Goal: Book appointment/travel/reservation

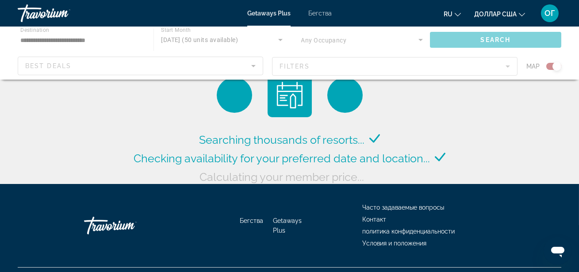
click at [325, 13] on font "Бегства" at bounding box center [319, 13] width 23 height 7
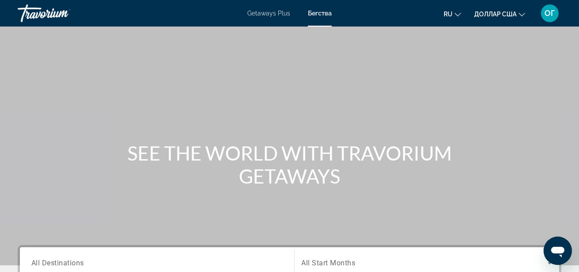
click at [146, 255] on div "Search widget" at bounding box center [156, 263] width 251 height 25
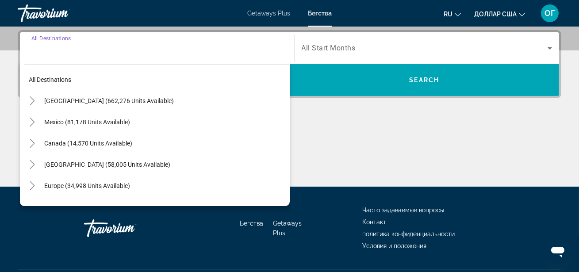
scroll to position [216, 0]
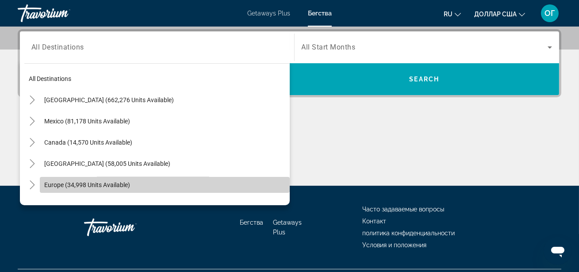
click at [137, 177] on span "Search widget" at bounding box center [165, 184] width 250 height 21
type input "**********"
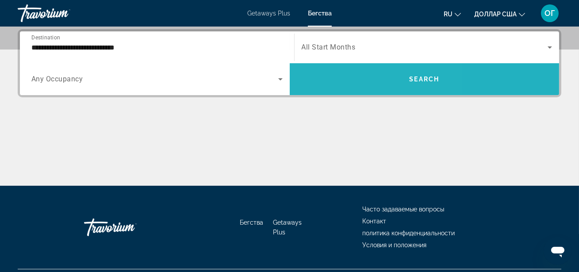
click at [342, 73] on span "Search widget" at bounding box center [425, 79] width 270 height 21
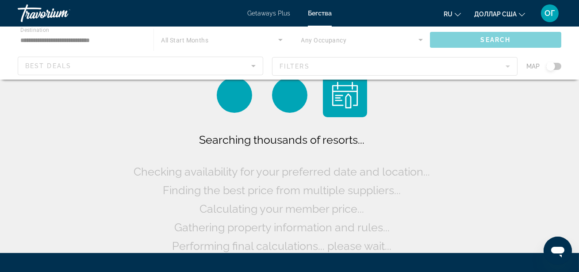
click at [556, 68] on div "Основное содержание" at bounding box center [289, 53] width 579 height 53
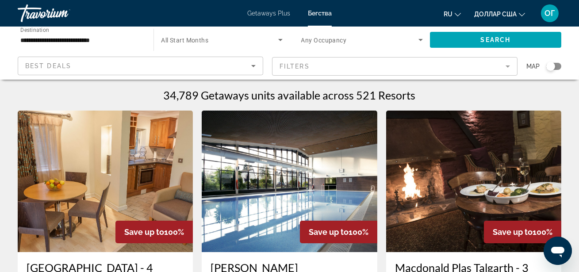
click at [556, 68] on div "Search widget" at bounding box center [553, 66] width 15 height 7
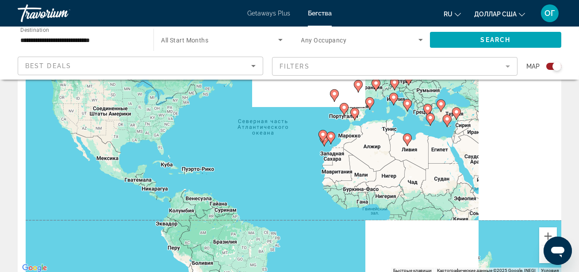
scroll to position [96, 0]
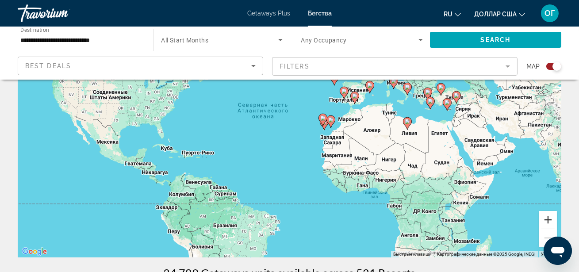
click at [547, 220] on button "Увеличить" at bounding box center [548, 220] width 18 height 18
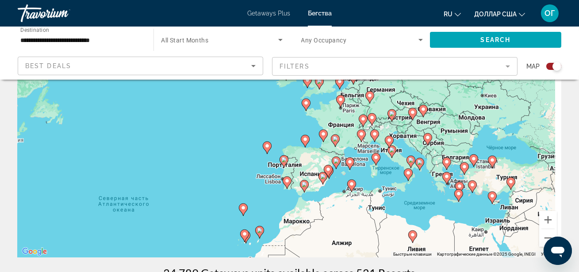
drag, startPoint x: 469, startPoint y: 153, endPoint x: 356, endPoint y: 261, distance: 156.3
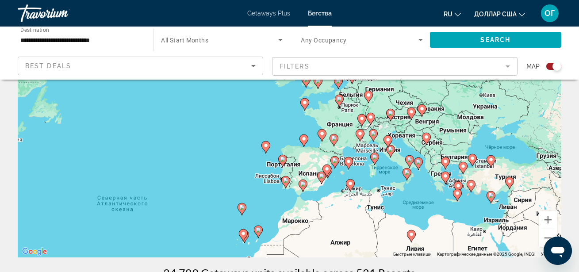
click at [369, 99] on icon "Основное содержание" at bounding box center [368, 96] width 8 height 11
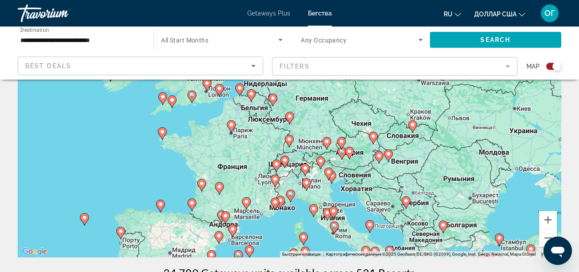
click at [290, 119] on icon "Основное содержание" at bounding box center [289, 117] width 8 height 11
type input "**********"
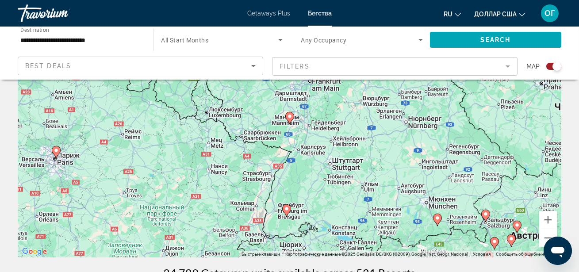
click at [290, 119] on icon "Основное содержание" at bounding box center [289, 117] width 8 height 11
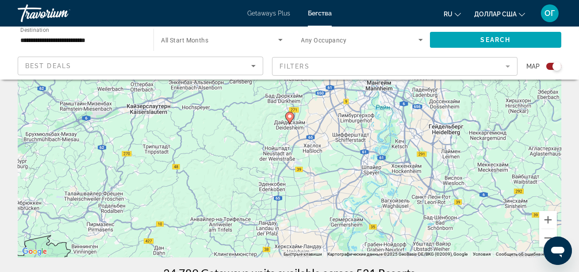
click at [290, 119] on icon "Основное содержание" at bounding box center [289, 117] width 8 height 11
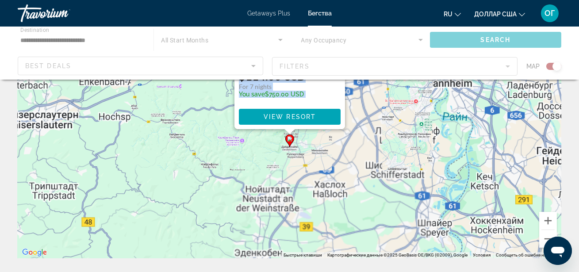
scroll to position [0, 0]
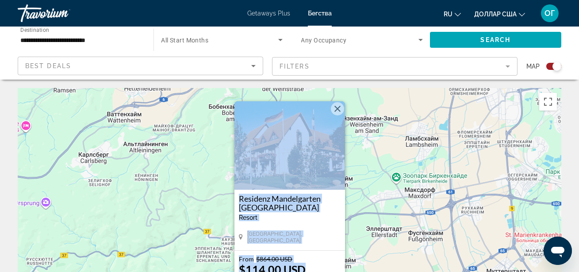
click at [271, 185] on img "Основное содержание" at bounding box center [289, 145] width 111 height 88
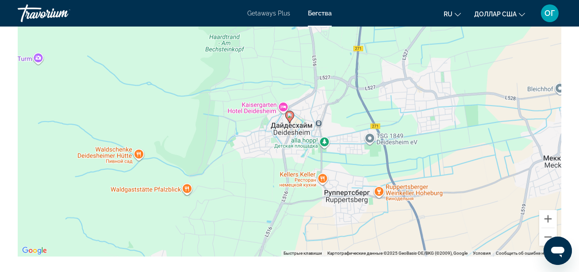
scroll to position [1270, 0]
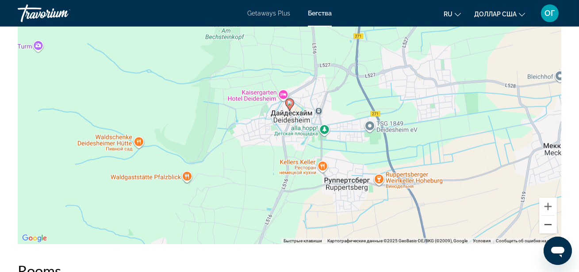
click at [546, 227] on button "Уменьшить" at bounding box center [548, 225] width 18 height 18
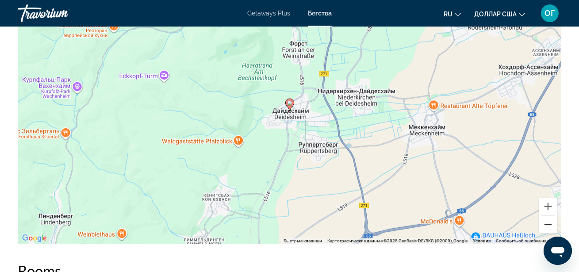
click at [546, 227] on button "Уменьшить" at bounding box center [548, 225] width 18 height 18
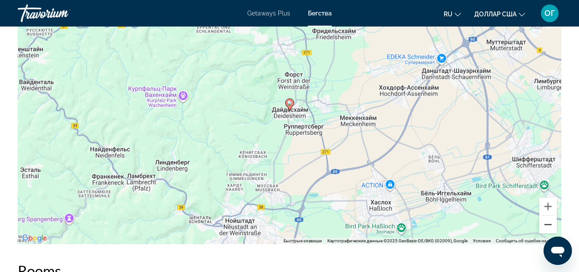
click at [546, 227] on button "Уменьшить" at bounding box center [548, 225] width 18 height 18
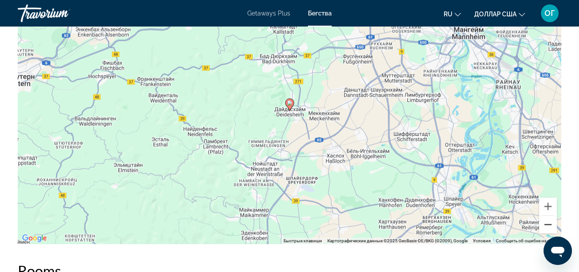
click at [546, 227] on button "Уменьшить" at bounding box center [548, 225] width 18 height 18
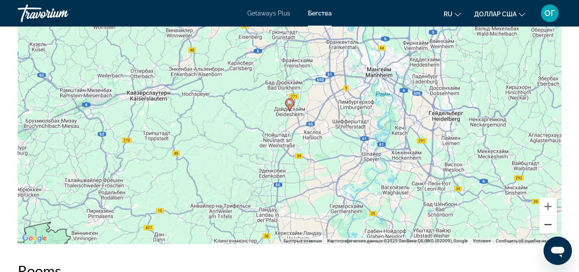
click at [546, 227] on button "Уменьшить" at bounding box center [548, 225] width 18 height 18
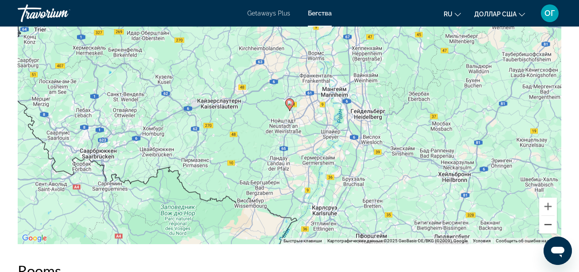
click at [546, 227] on button "Уменьшить" at bounding box center [548, 225] width 18 height 18
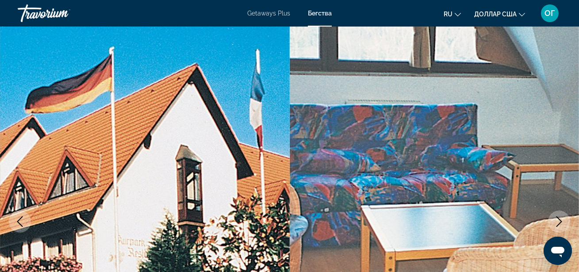
scroll to position [0, 0]
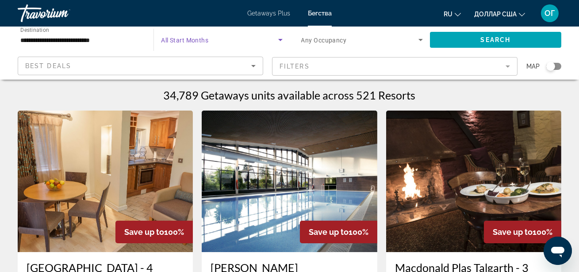
click at [280, 41] on icon "Search widget" at bounding box center [280, 39] width 11 height 11
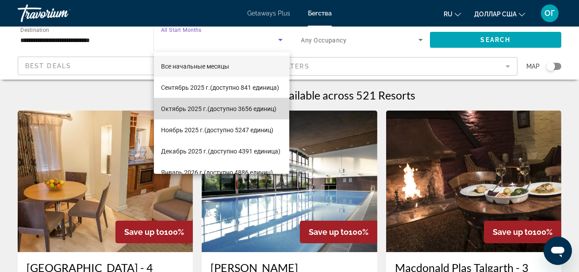
click at [222, 105] on font "(доступно 3656 единиц)" at bounding box center [241, 108] width 69 height 7
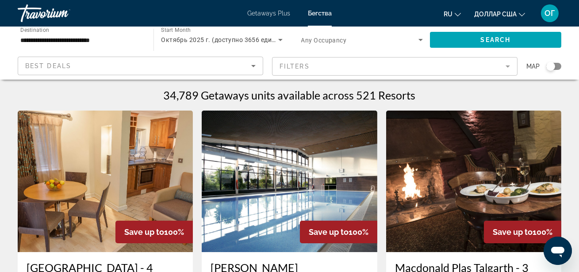
click at [509, 65] on mat-form-field "Filters" at bounding box center [394, 66] width 245 height 19
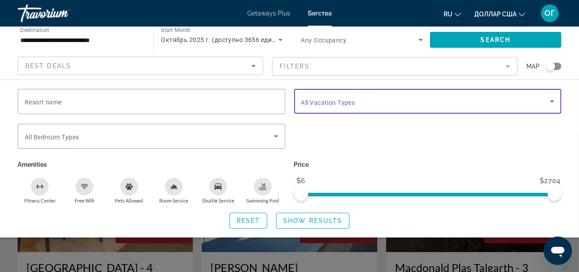
click at [551, 101] on icon "Search widget" at bounding box center [552, 101] width 4 height 2
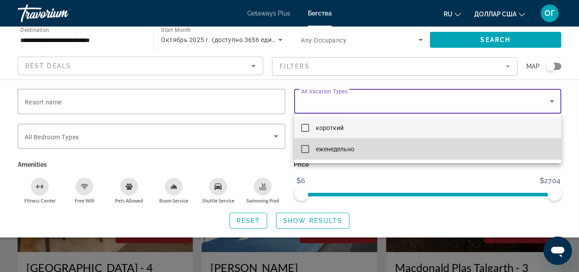
click at [305, 150] on mat-pseudo-checkbox at bounding box center [305, 149] width 8 height 8
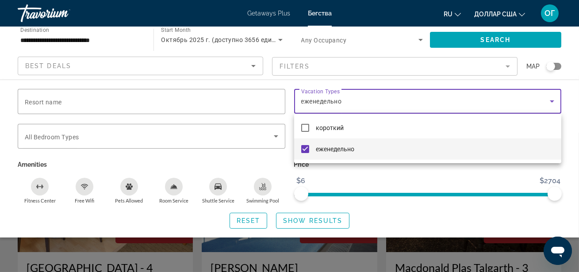
drag, startPoint x: 553, startPoint y: 195, endPoint x: 470, endPoint y: 202, distance: 83.0
click at [469, 202] on div at bounding box center [289, 136] width 579 height 272
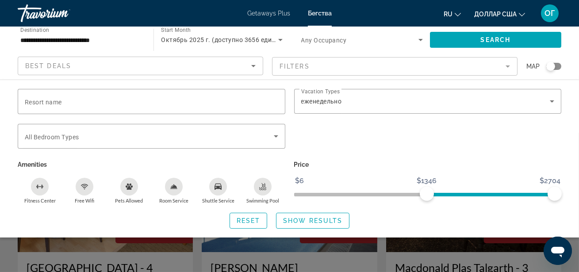
click at [427, 193] on span "ngx-slider" at bounding box center [490, 195] width 127 height 4
drag, startPoint x: 427, startPoint y: 194, endPoint x: 293, endPoint y: 192, distance: 133.5
click at [293, 192] on div "Price $6 $2704 $6 $2704" at bounding box center [428, 181] width 276 height 46
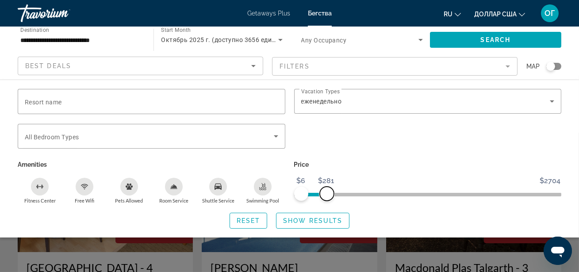
drag, startPoint x: 554, startPoint y: 192, endPoint x: 327, endPoint y: 193, distance: 226.8
click at [327, 193] on span "ngx-slider-max" at bounding box center [327, 194] width 14 height 14
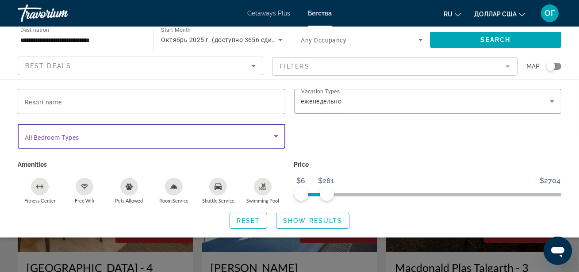
click at [275, 136] on icon "Search widget" at bounding box center [276, 136] width 4 height 2
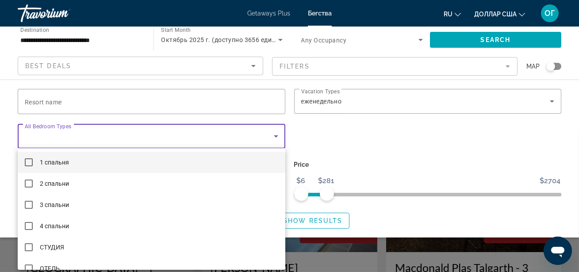
click at [275, 136] on div at bounding box center [289, 136] width 579 height 272
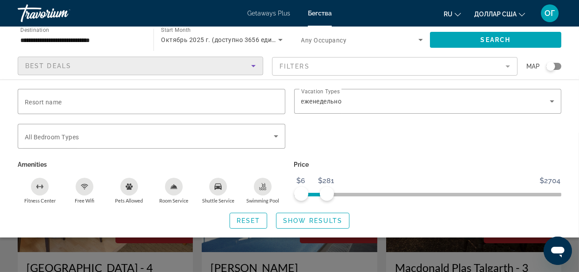
click at [256, 66] on icon "Sort by" at bounding box center [253, 66] width 11 height 11
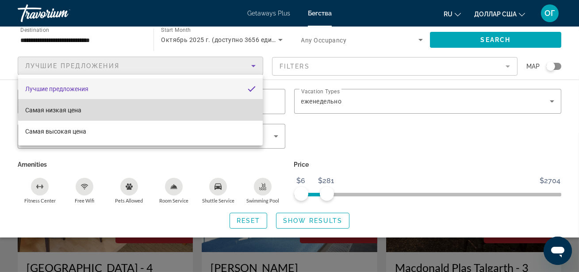
click at [163, 108] on mat-option "Самая низкая цена" at bounding box center [140, 109] width 244 height 21
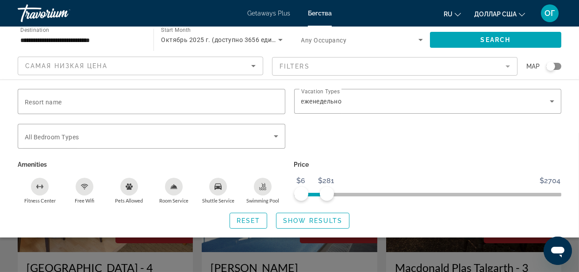
click at [559, 68] on div "Search widget" at bounding box center [553, 66] width 15 height 7
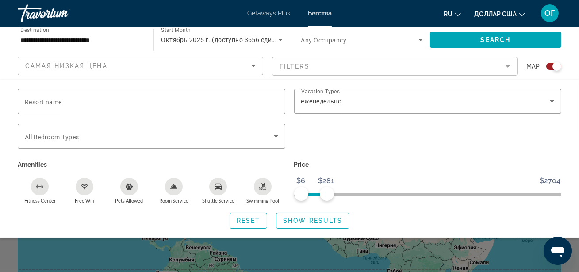
scroll to position [32, 0]
click at [512, 223] on div "Reset Show Results" at bounding box center [289, 221] width 543 height 16
click at [523, 258] on div "Search widget" at bounding box center [289, 202] width 579 height 139
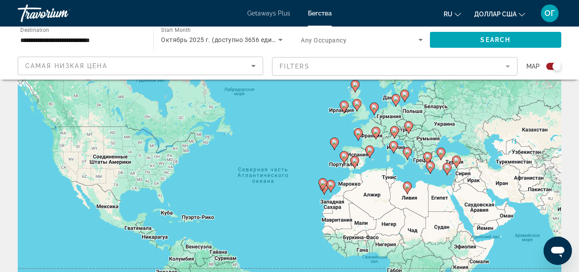
click at [408, 126] on image "Основное содержание" at bounding box center [408, 125] width 5 height 5
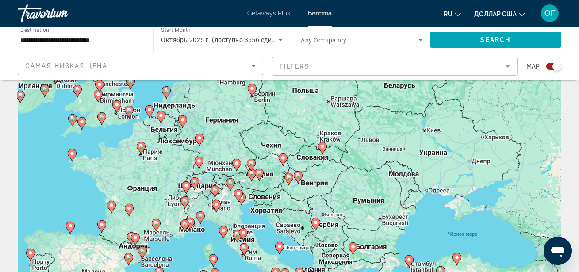
click at [141, 150] on icon "Основное содержание" at bounding box center [141, 147] width 8 height 11
type input "**********"
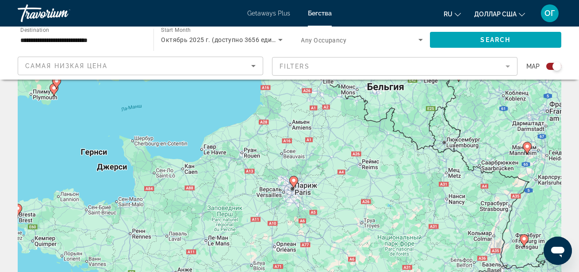
click at [296, 182] on icon "Основное содержание" at bounding box center [293, 181] width 8 height 11
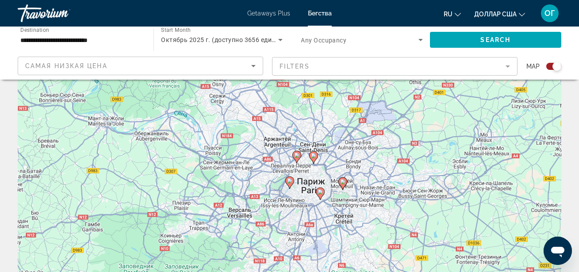
click at [320, 195] on icon "Основное содержание" at bounding box center [320, 193] width 8 height 11
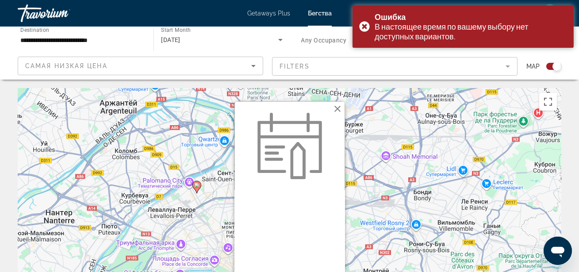
click at [335, 109] on button "Закрыть" at bounding box center [337, 108] width 13 height 13
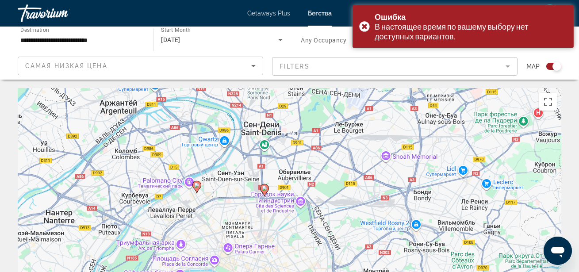
click at [197, 186] on image "Основное содержание" at bounding box center [196, 185] width 5 height 5
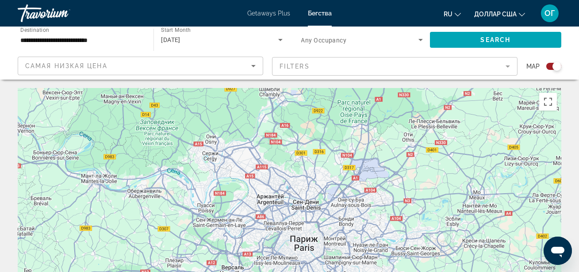
click at [529, 43] on span "Search widget" at bounding box center [495, 39] width 131 height 21
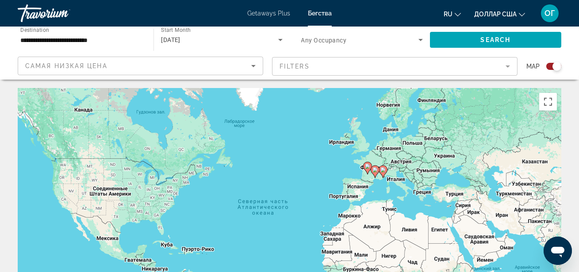
click at [376, 172] on image "Основное содержание" at bounding box center [374, 169] width 5 height 5
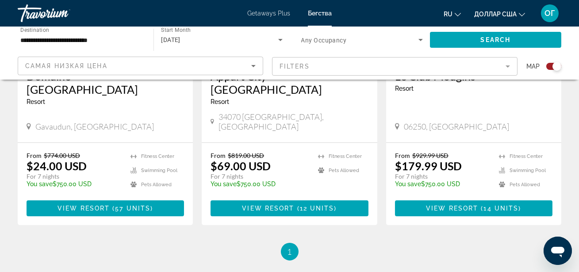
scroll to position [466, 0]
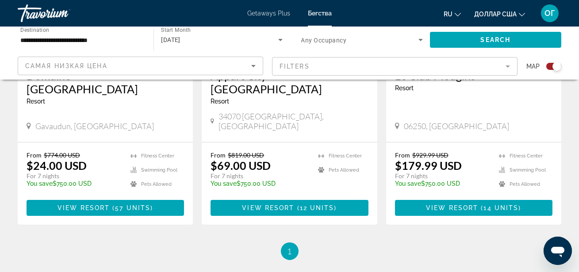
click at [116, 39] on input "**********" at bounding box center [81, 40] width 122 height 11
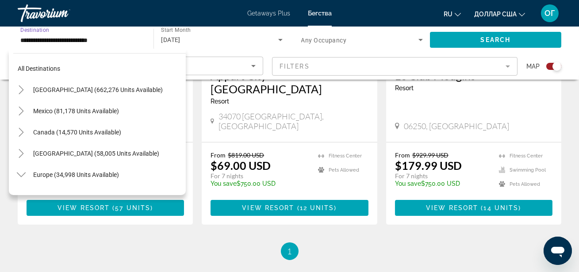
scroll to position [201, 0]
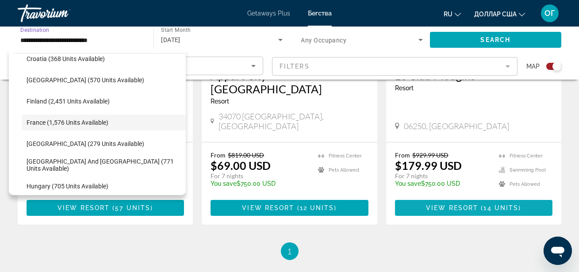
click at [454, 204] on span "View Resort" at bounding box center [452, 207] width 52 height 7
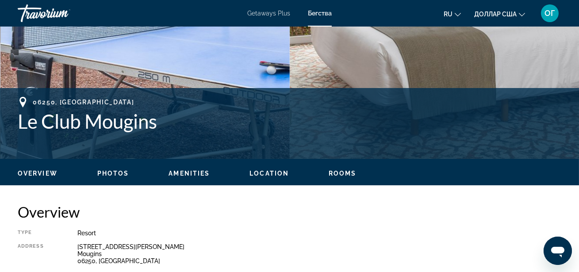
scroll to position [289, 0]
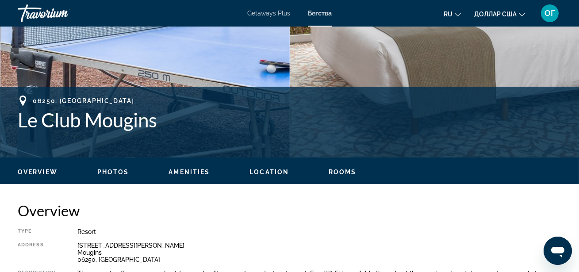
click at [264, 172] on span "Location" at bounding box center [268, 171] width 39 height 7
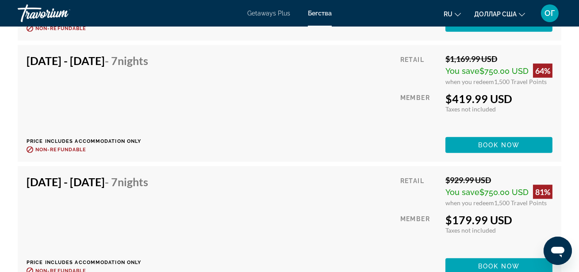
scroll to position [2128, 0]
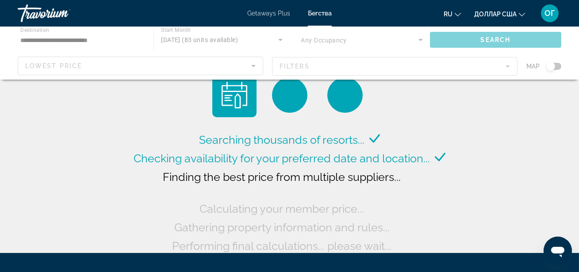
click at [149, 43] on div "Основное содержание" at bounding box center [289, 53] width 579 height 53
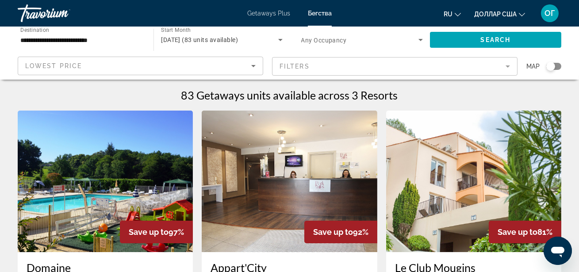
click at [149, 42] on div "**********" at bounding box center [81, 39] width 136 height 25
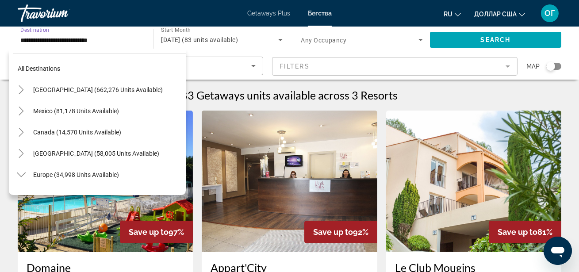
scroll to position [201, 0]
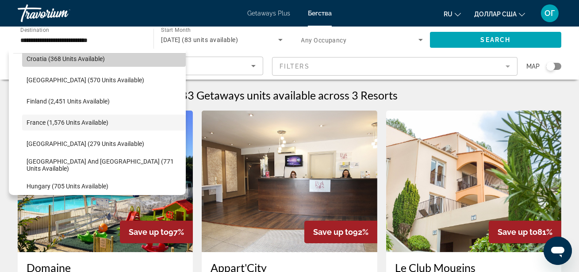
click at [115, 60] on span "Search widget" at bounding box center [104, 58] width 164 height 21
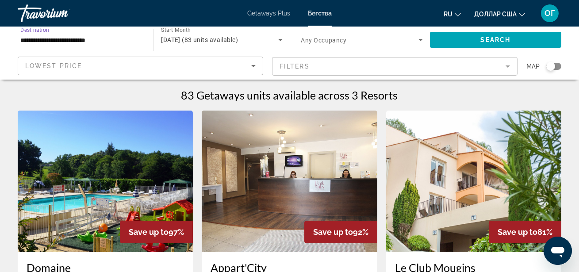
click at [123, 38] on input "**********" at bounding box center [81, 40] width 122 height 11
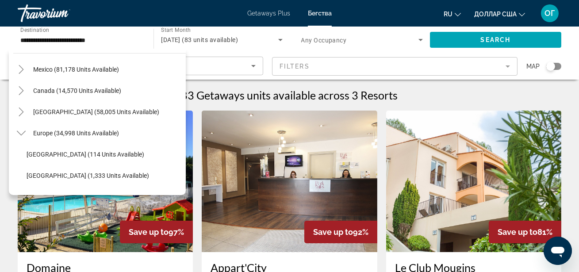
scroll to position [44, 0]
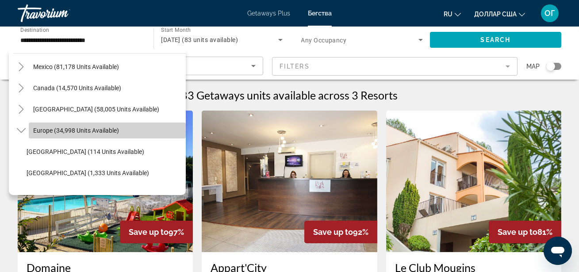
click at [107, 124] on span "Search widget" at bounding box center [107, 130] width 157 height 21
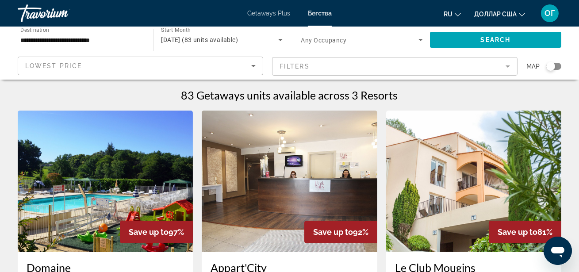
click at [557, 67] on div "Search widget" at bounding box center [553, 66] width 15 height 7
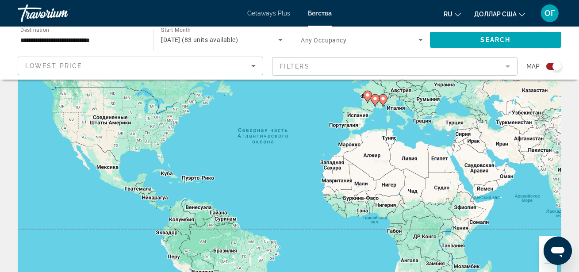
scroll to position [80, 0]
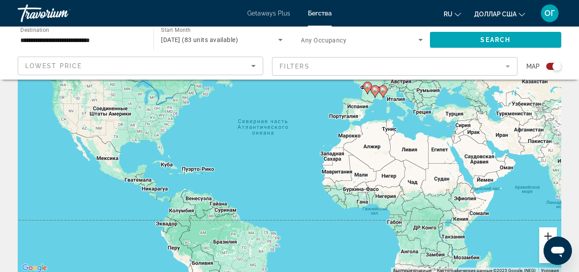
click at [546, 233] on button "Увеличить" at bounding box center [548, 236] width 18 height 18
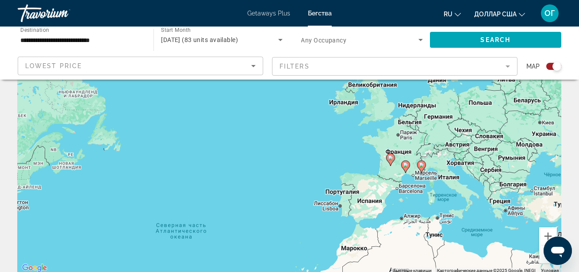
drag, startPoint x: 497, startPoint y: 117, endPoint x: 443, endPoint y: 233, distance: 127.7
click at [443, 234] on div "Чтобы активировать перетаскивание с помощью клавиатуры, нажмите Alt + Ввод. Пос…" at bounding box center [289, 140] width 543 height 265
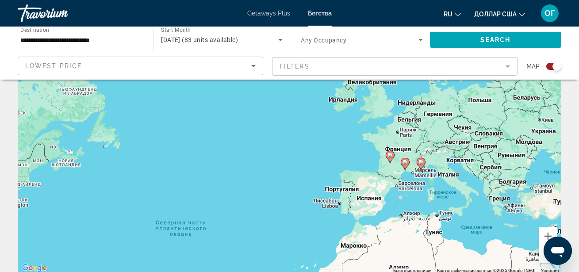
click at [421, 161] on image "Основное содержание" at bounding box center [420, 162] width 5 height 5
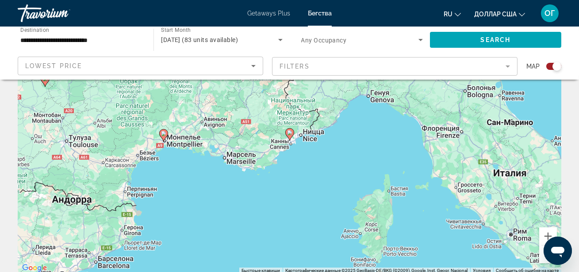
click at [291, 134] on image "Основное содержание" at bounding box center [289, 132] width 5 height 5
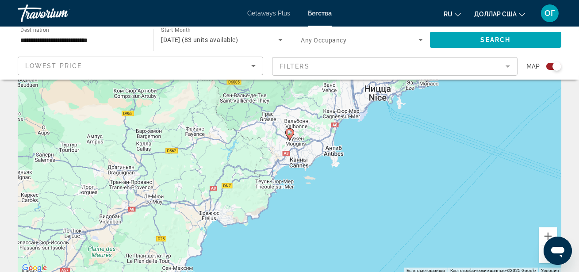
click at [291, 134] on image "Основное содержание" at bounding box center [289, 132] width 5 height 5
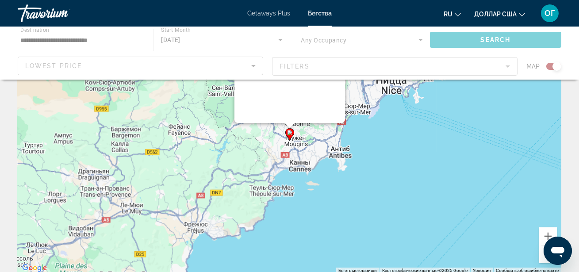
scroll to position [0, 0]
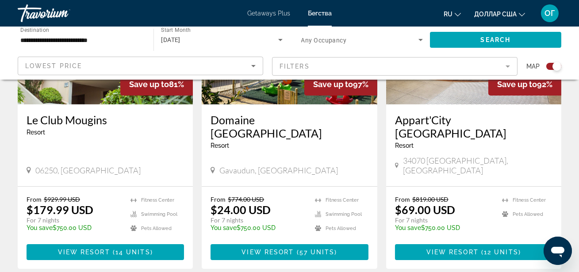
scroll to position [434, 0]
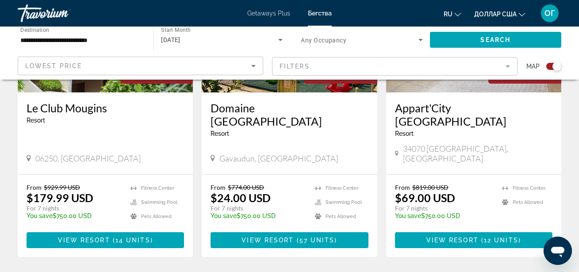
click at [133, 42] on input "**********" at bounding box center [81, 40] width 122 height 11
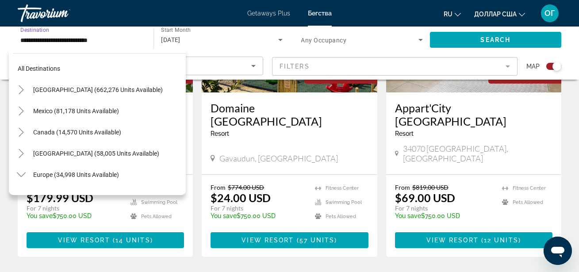
scroll to position [201, 0]
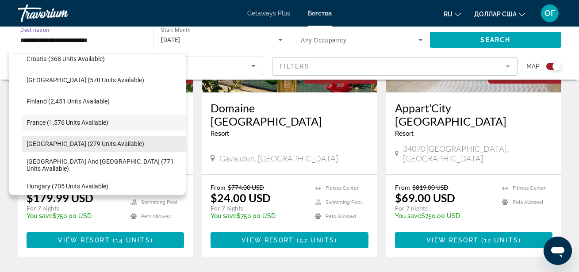
click at [88, 147] on span "Search widget" at bounding box center [104, 143] width 164 height 21
type input "**********"
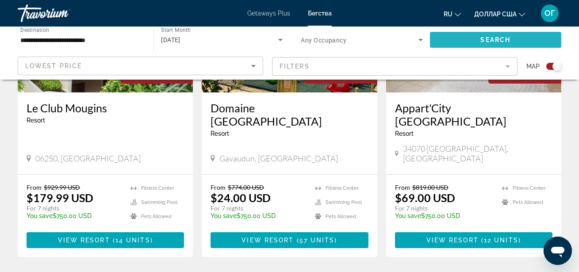
click at [501, 38] on span "Search" at bounding box center [496, 39] width 30 height 7
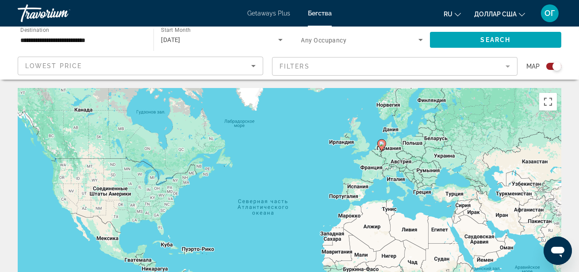
click at [382, 145] on image "Основное содержание" at bounding box center [381, 143] width 5 height 5
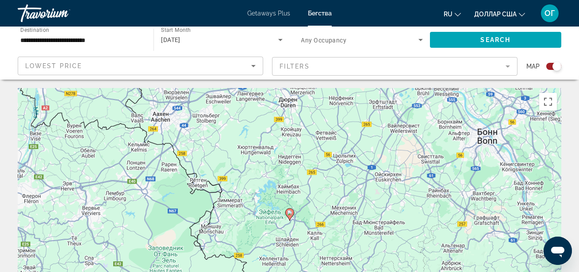
click at [289, 213] on image "Основное содержание" at bounding box center [289, 212] width 5 height 5
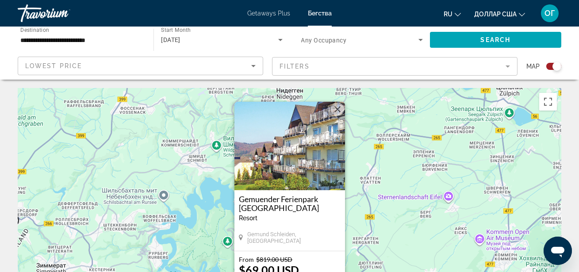
click at [290, 237] on span "Gemund Schleiden, [GEOGRAPHIC_DATA]" at bounding box center [293, 237] width 93 height 13
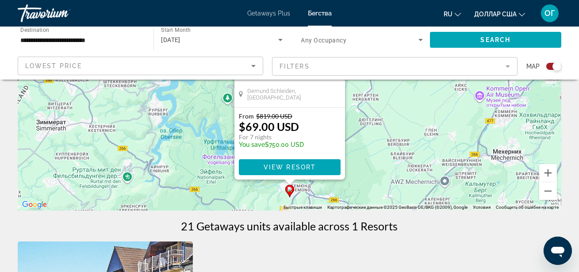
scroll to position [145, 0]
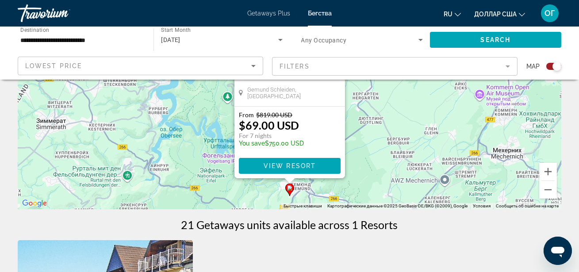
click at [299, 167] on span "View Resort" at bounding box center [289, 165] width 52 height 7
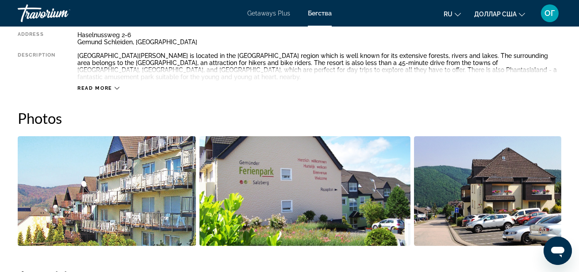
scroll to position [487, 0]
